Goal: Task Accomplishment & Management: Use online tool/utility

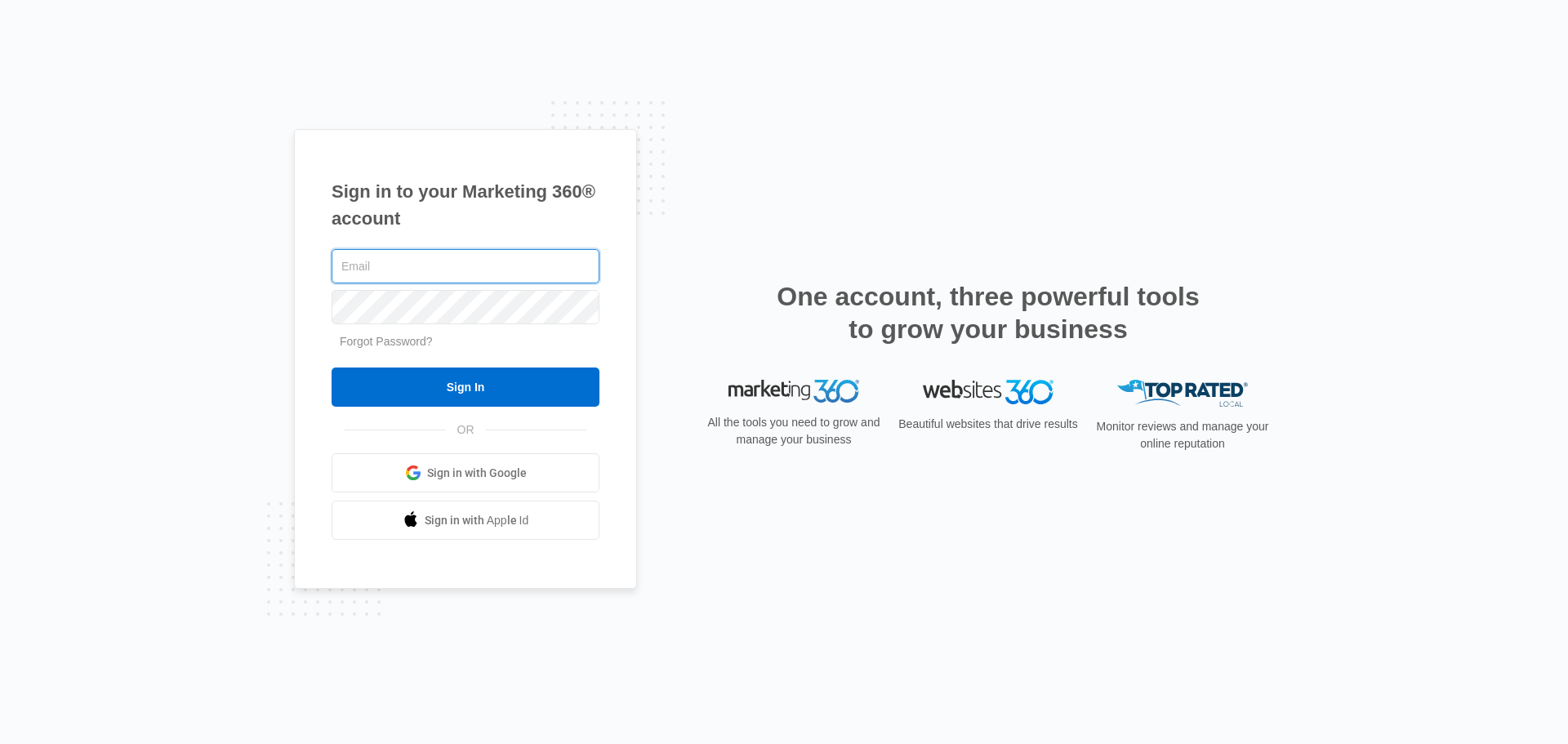
click at [427, 249] on input "text" at bounding box center [465, 266] width 268 height 34
type input "[EMAIL_ADDRESS][DOMAIN_NAME]"
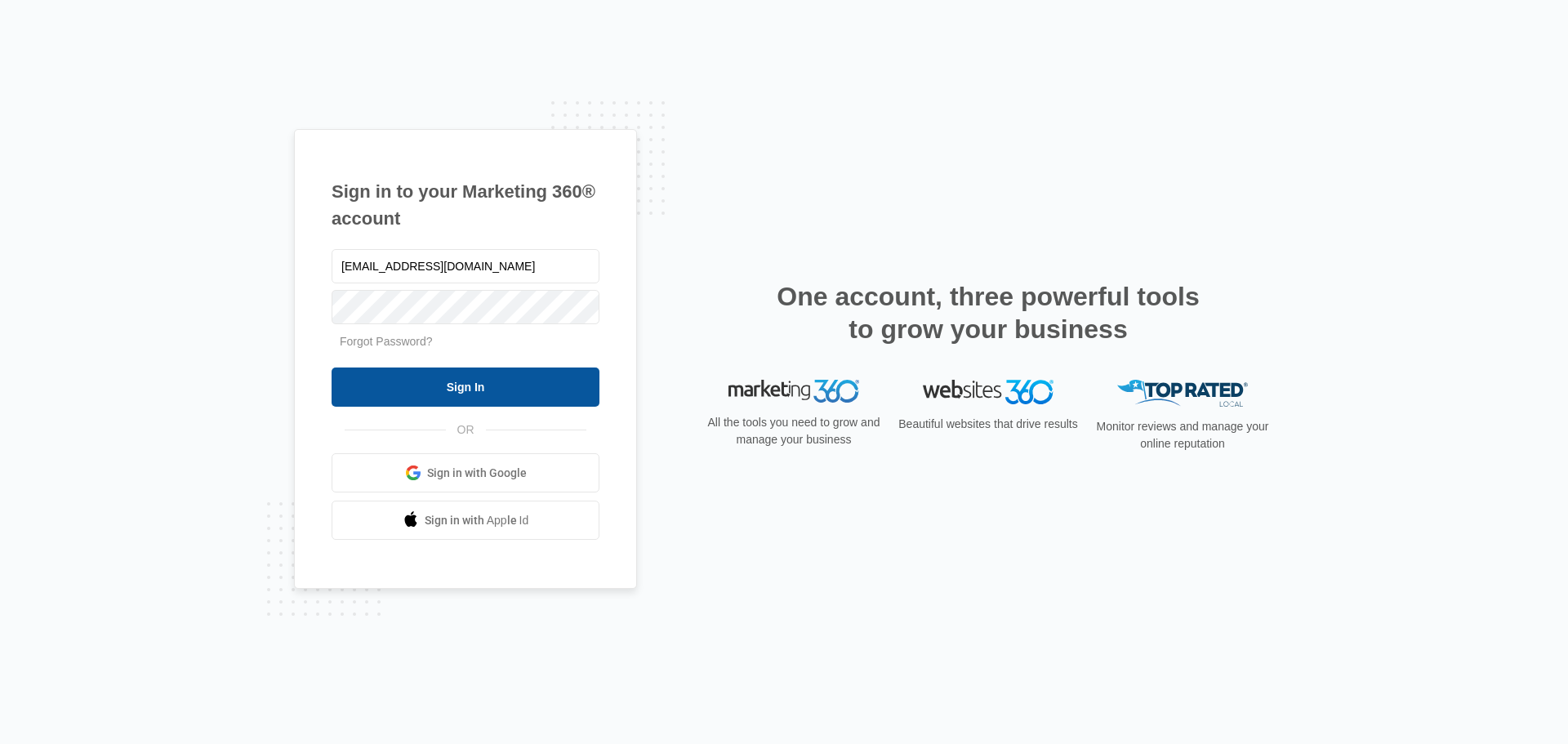
click at [463, 387] on input "Sign In" at bounding box center [465, 387] width 268 height 39
